Goal: Information Seeking & Learning: Learn about a topic

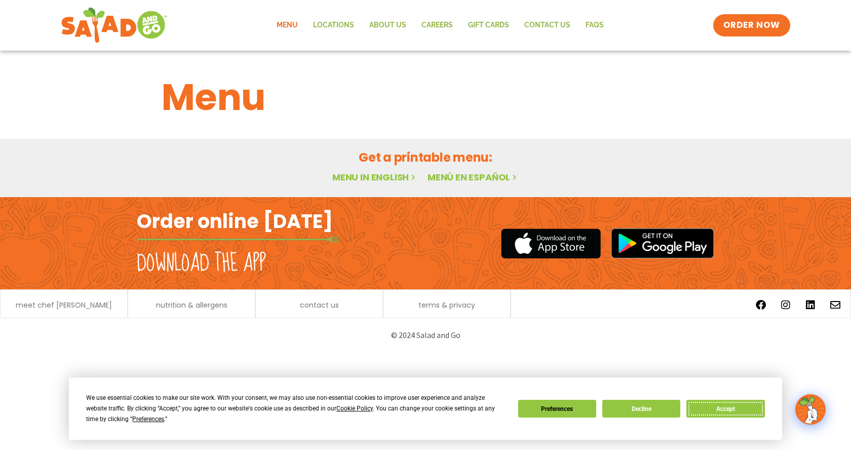
click at [706, 403] on button "Accept" at bounding box center [726, 409] width 78 height 18
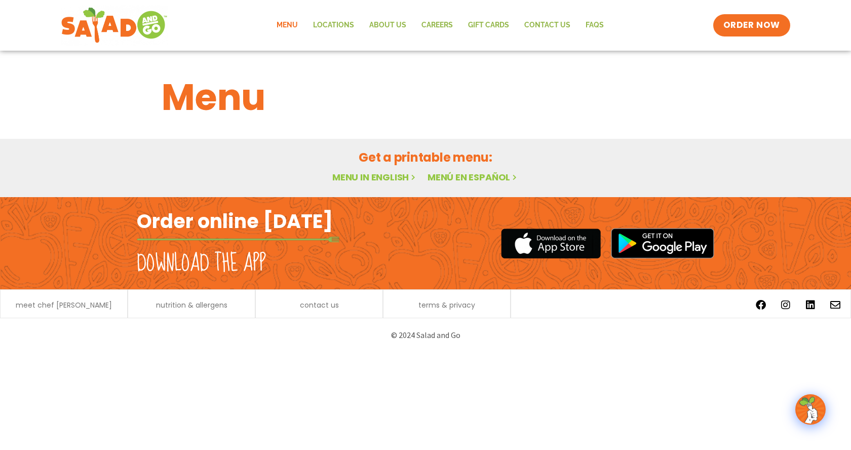
click at [376, 180] on link "Menu in English" at bounding box center [374, 177] width 85 height 13
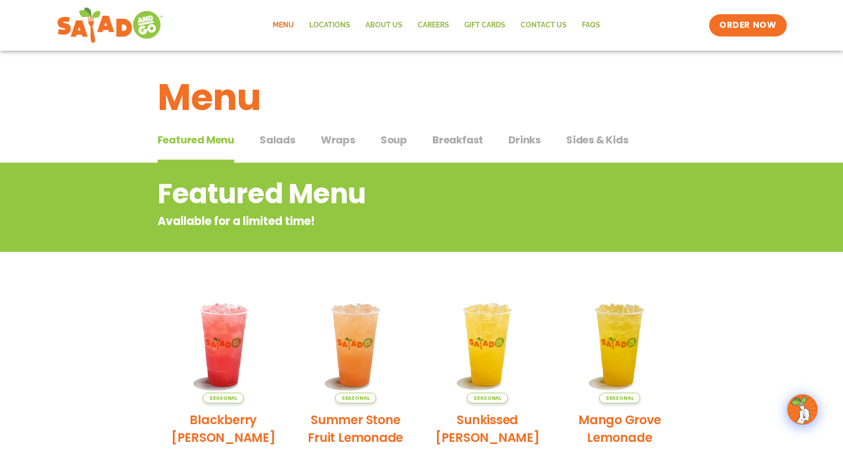
click at [524, 148] on button "Drinks Drinks" at bounding box center [524, 147] width 32 height 31
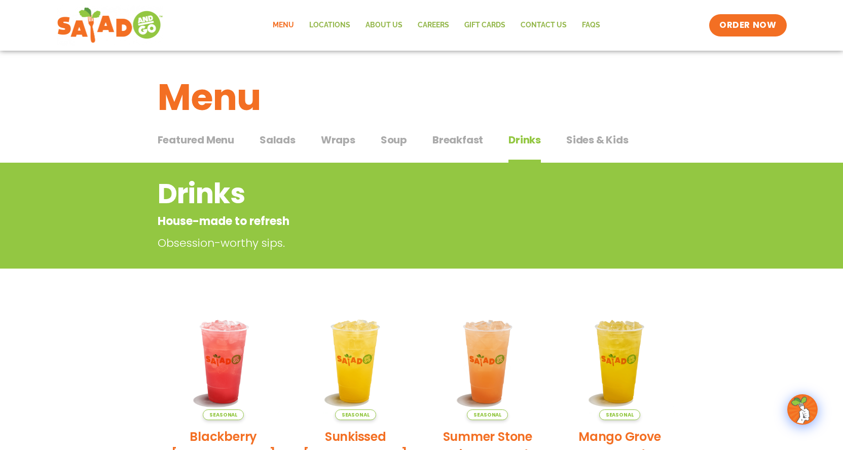
click at [325, 145] on span "Wraps" at bounding box center [338, 139] width 34 height 15
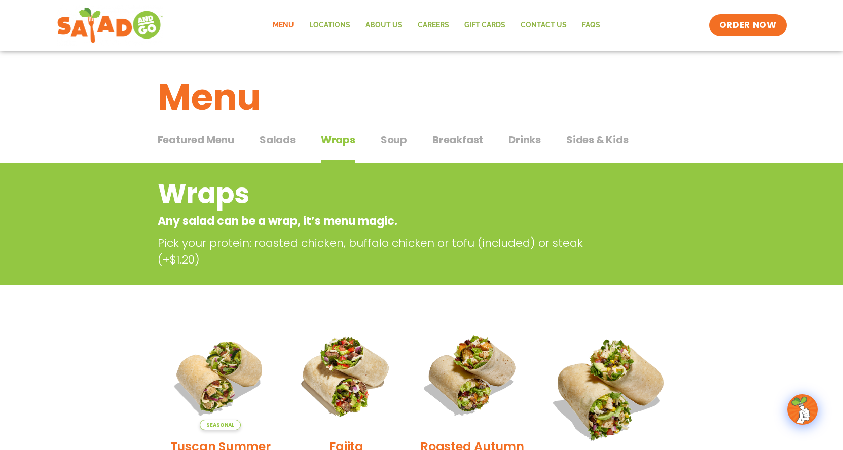
scroll to position [101, 0]
